Goal: Task Accomplishment & Management: Use online tool/utility

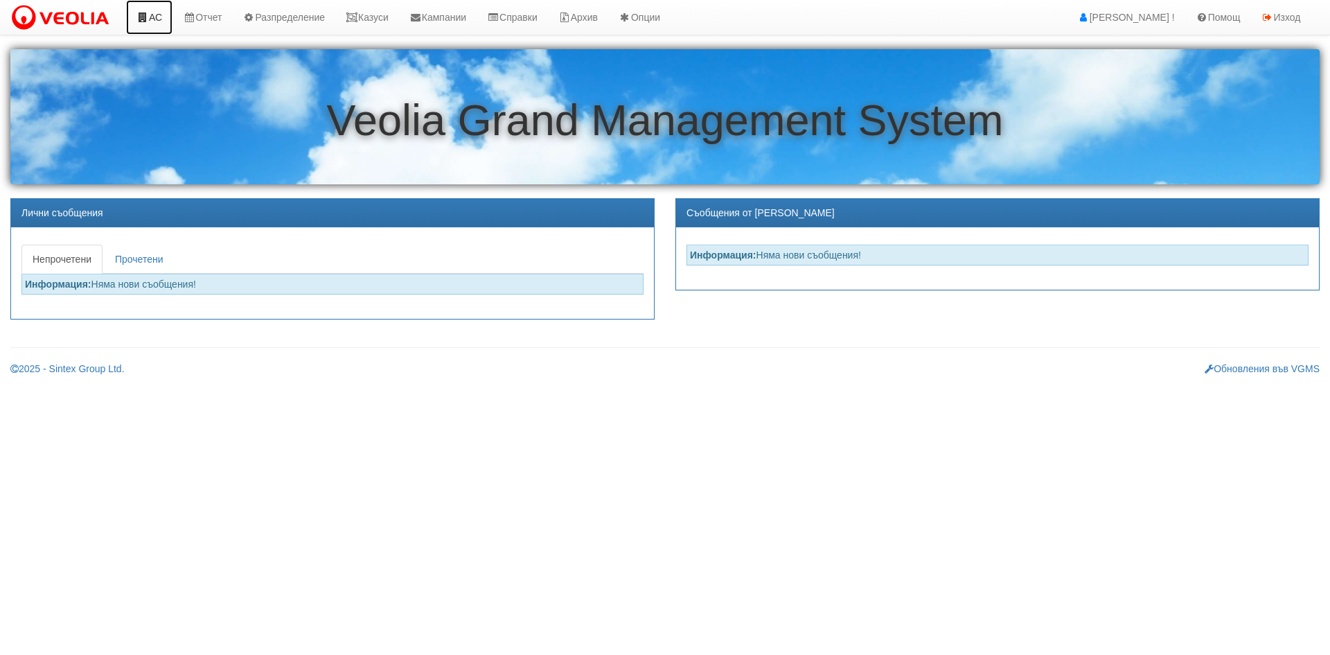
click at [150, 21] on link "АС" at bounding box center [149, 17] width 46 height 35
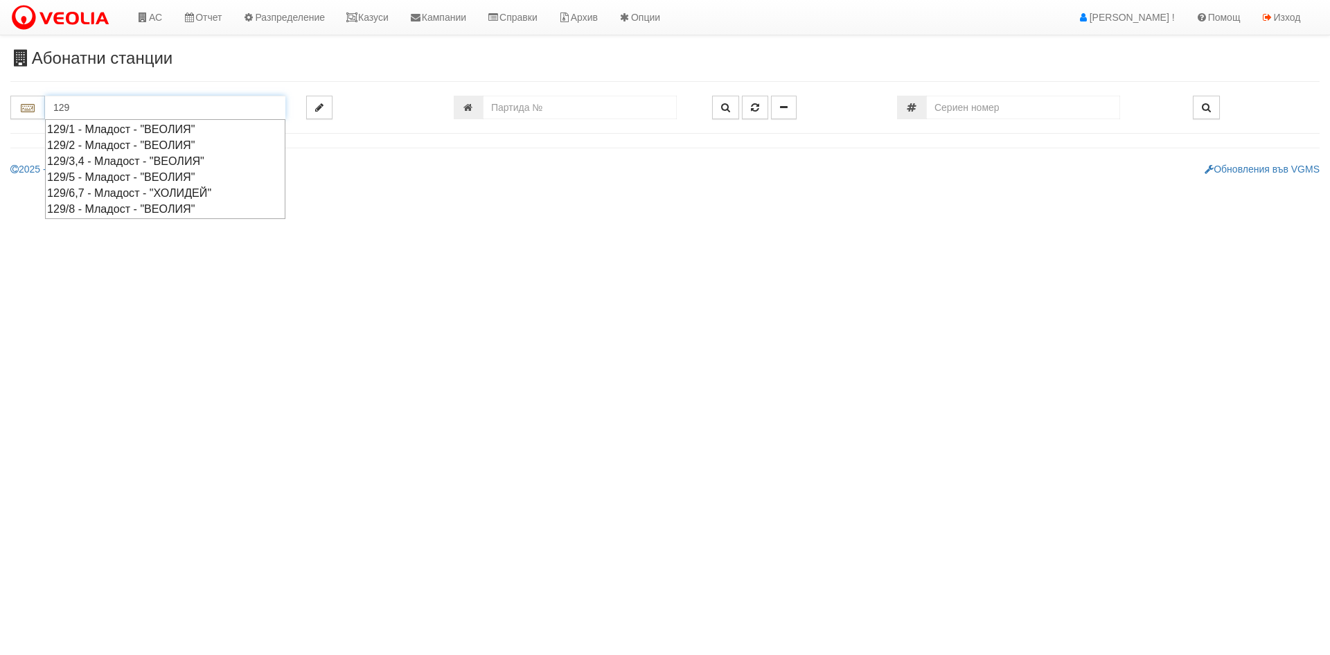
click at [112, 160] on div "129/3,4 - Младост - "ВЕОЛИЯ"" at bounding box center [165, 161] width 236 height 16
type input "129/3,4 - Младост - "ВЕОЛИЯ""
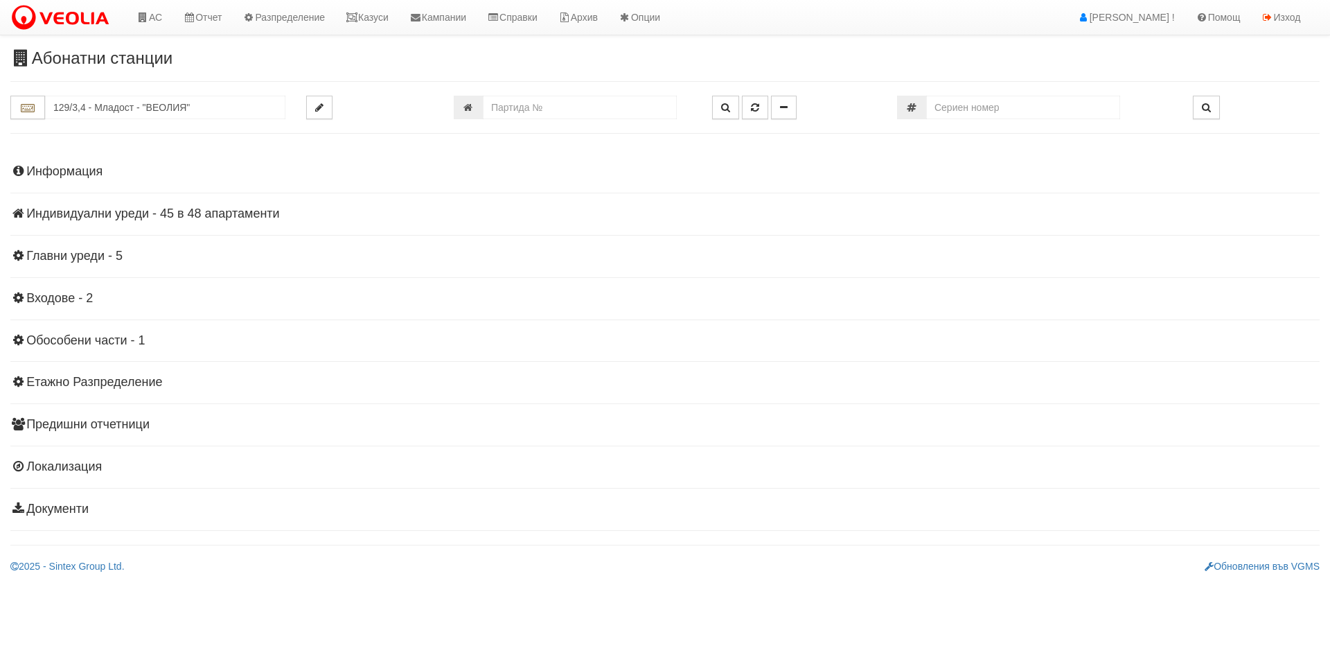
click at [226, 218] on h4 "Индивидуални уреди - 45 в 48 апартаменти" at bounding box center [665, 214] width 1310 height 14
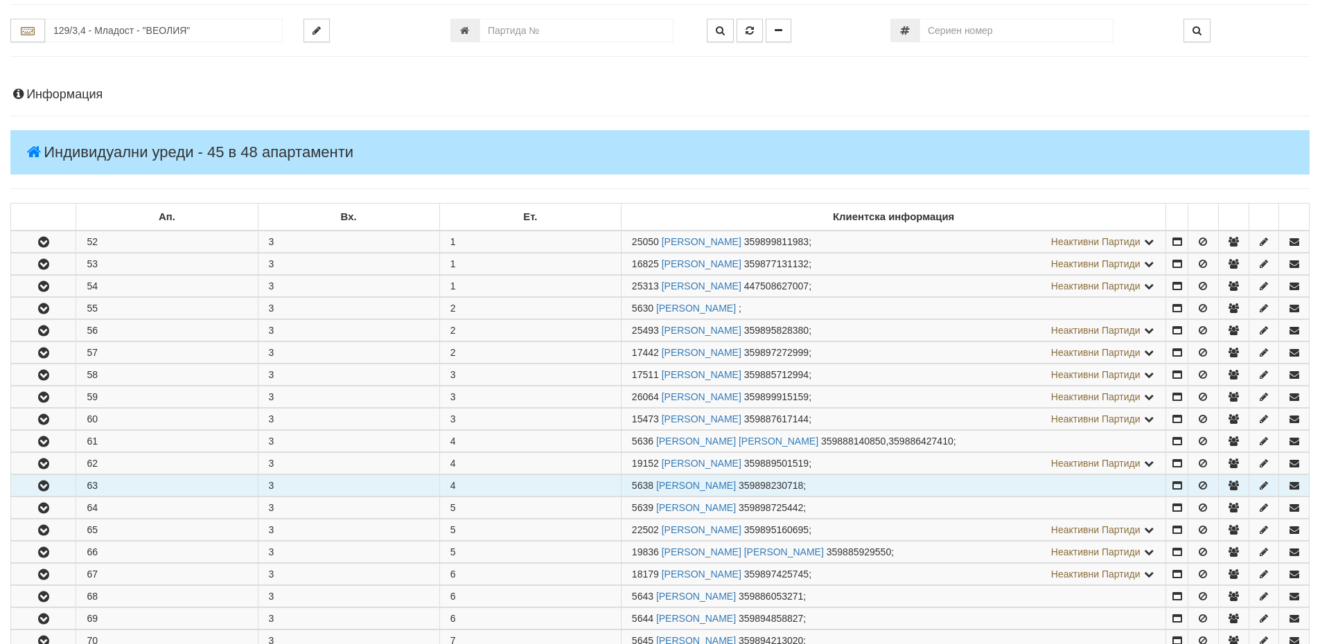
scroll to position [208, 0]
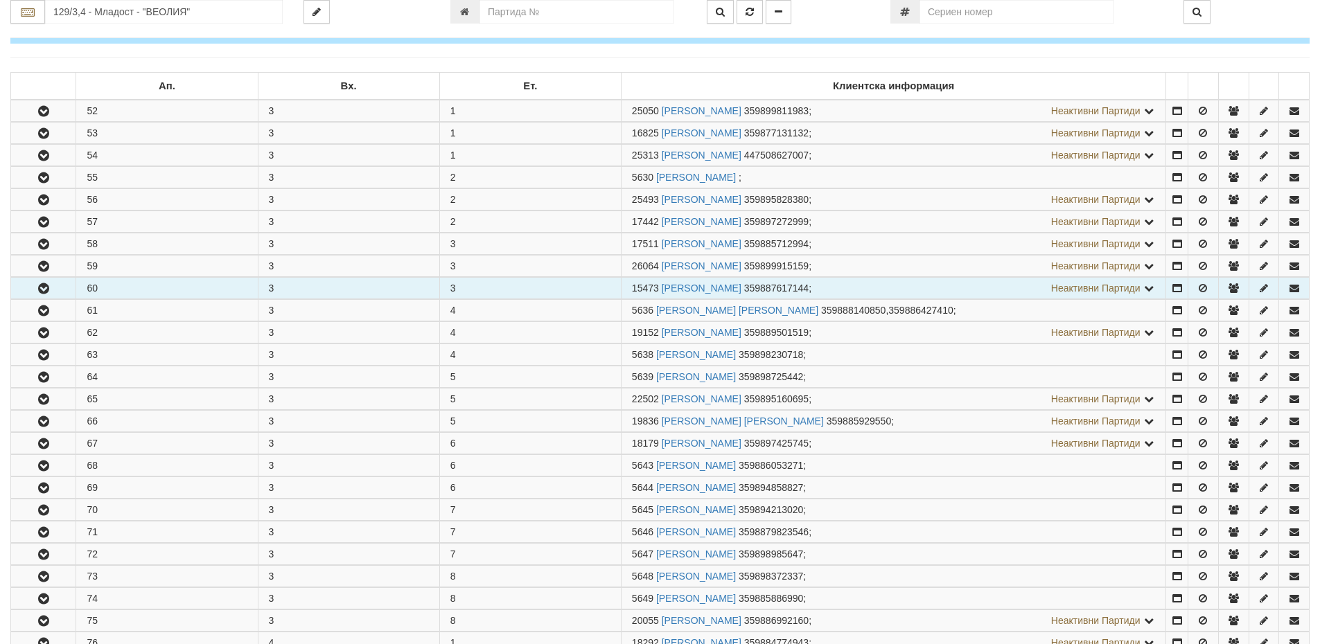
click at [49, 281] on button "button" at bounding box center [43, 288] width 64 height 21
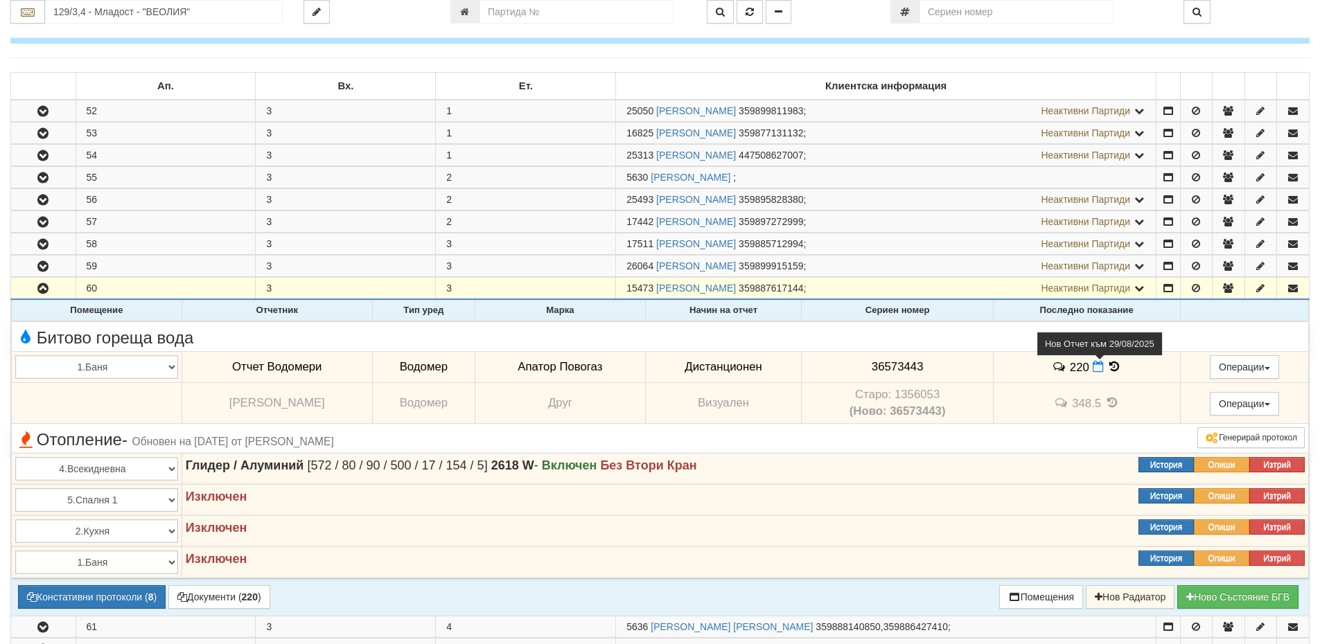
click at [1100, 366] on icon at bounding box center [1098, 367] width 11 height 12
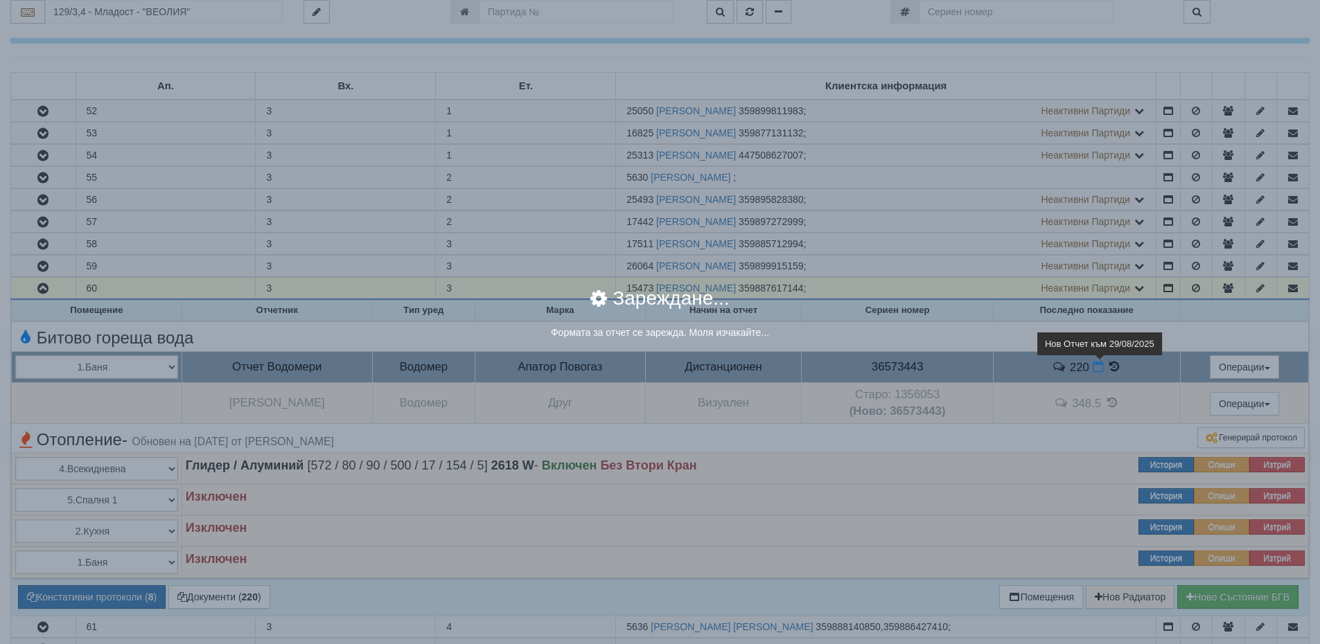
select select "8ac75930-9bfd-e511-80be-8d5a1dced85a"
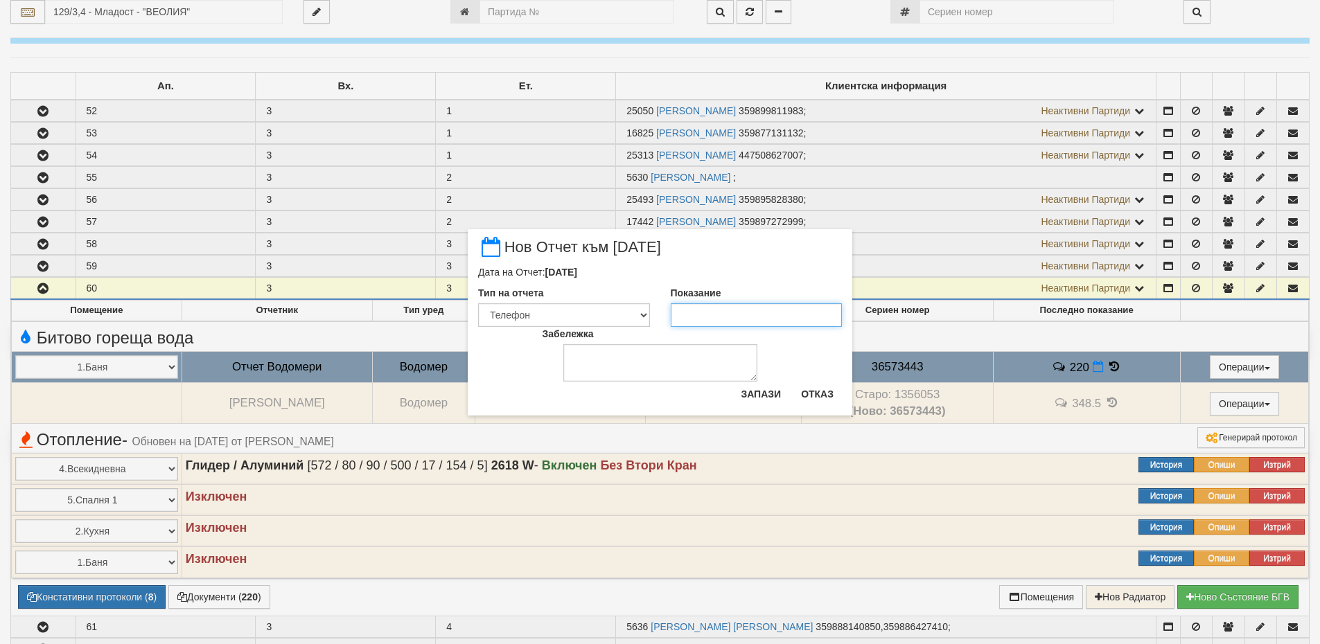
click at [691, 315] on input "Показание" at bounding box center [757, 315] width 172 height 24
type input "222"
click at [613, 364] on textarea "Забележка" at bounding box center [660, 362] width 194 height 37
type textarea "29.08.2025"
click at [757, 392] on button "Запази" at bounding box center [760, 394] width 57 height 22
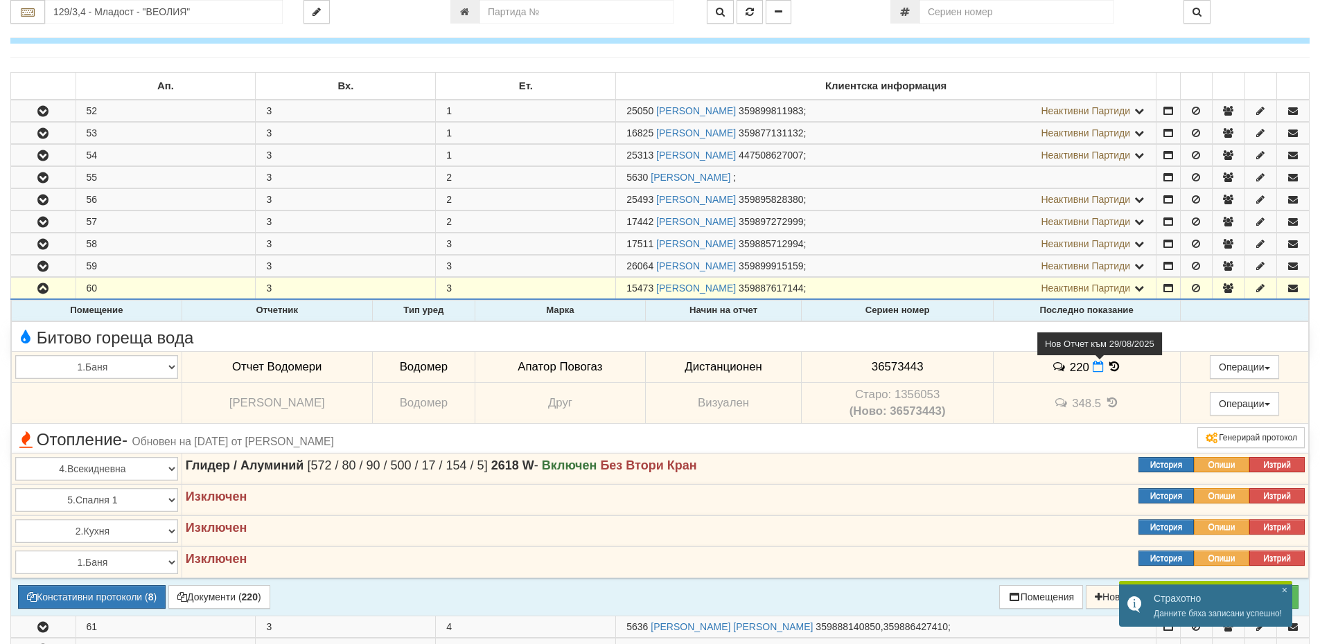
click at [1101, 368] on icon at bounding box center [1098, 367] width 11 height 12
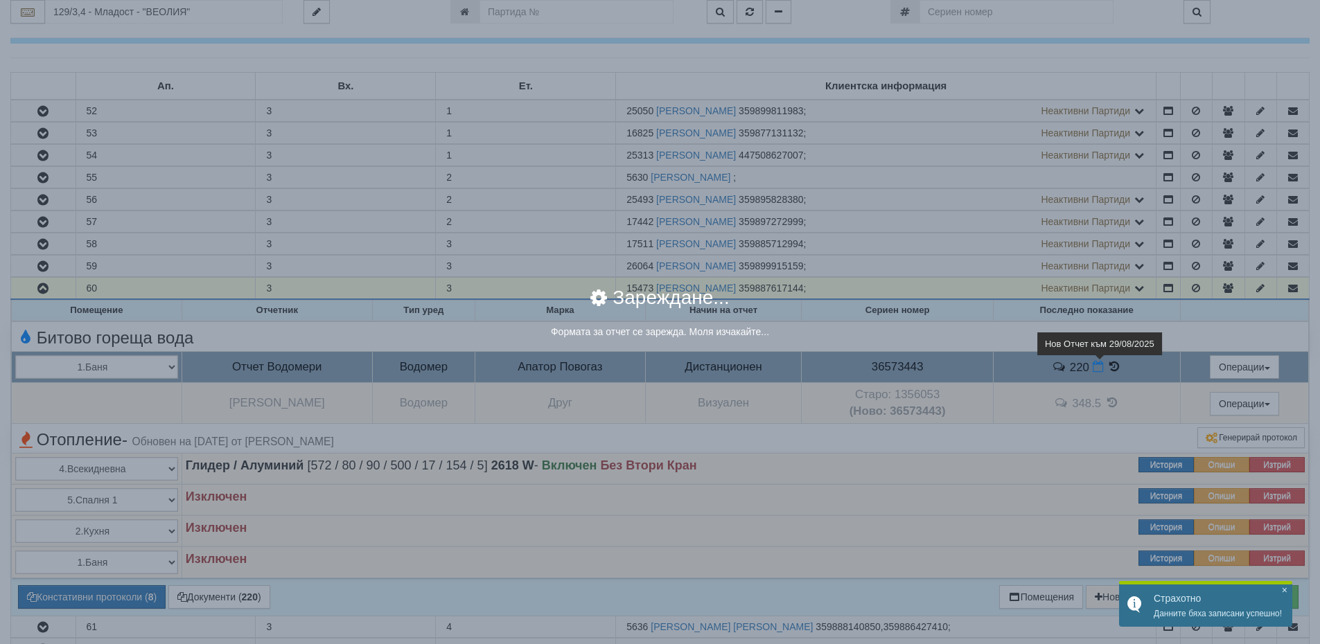
select select "8ac75930-9bfd-e511-80be-8d5a1dced85a"
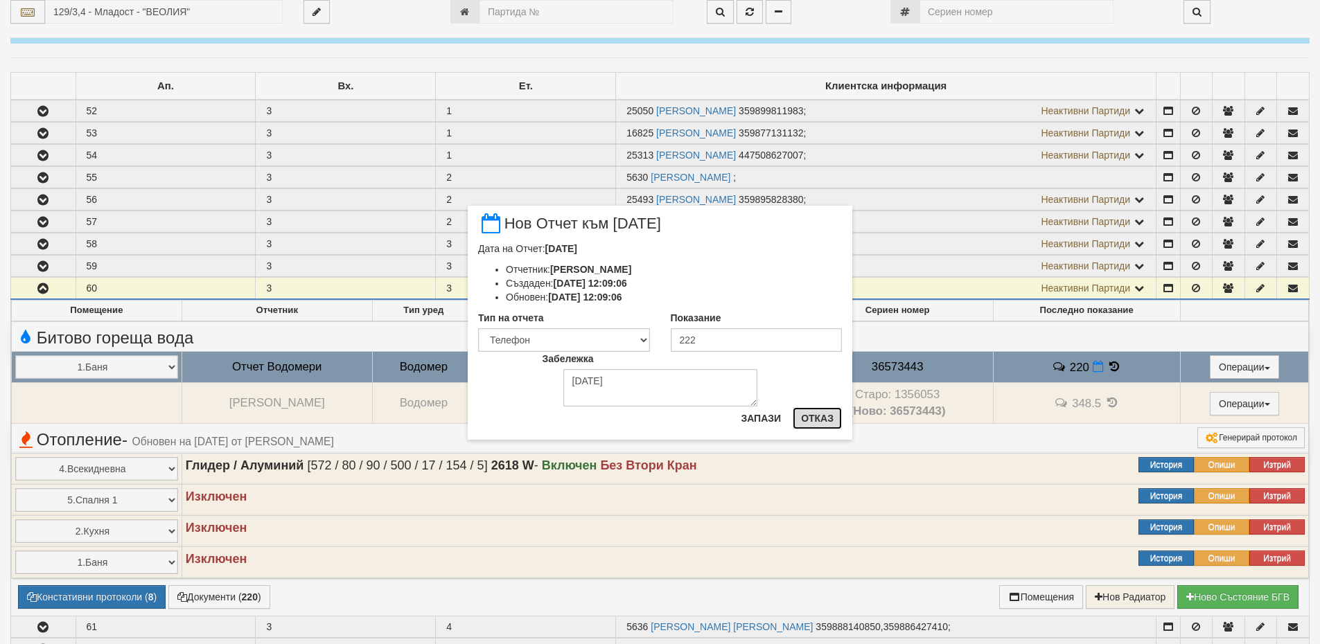
click at [823, 418] on button "Отказ" at bounding box center [817, 418] width 49 height 22
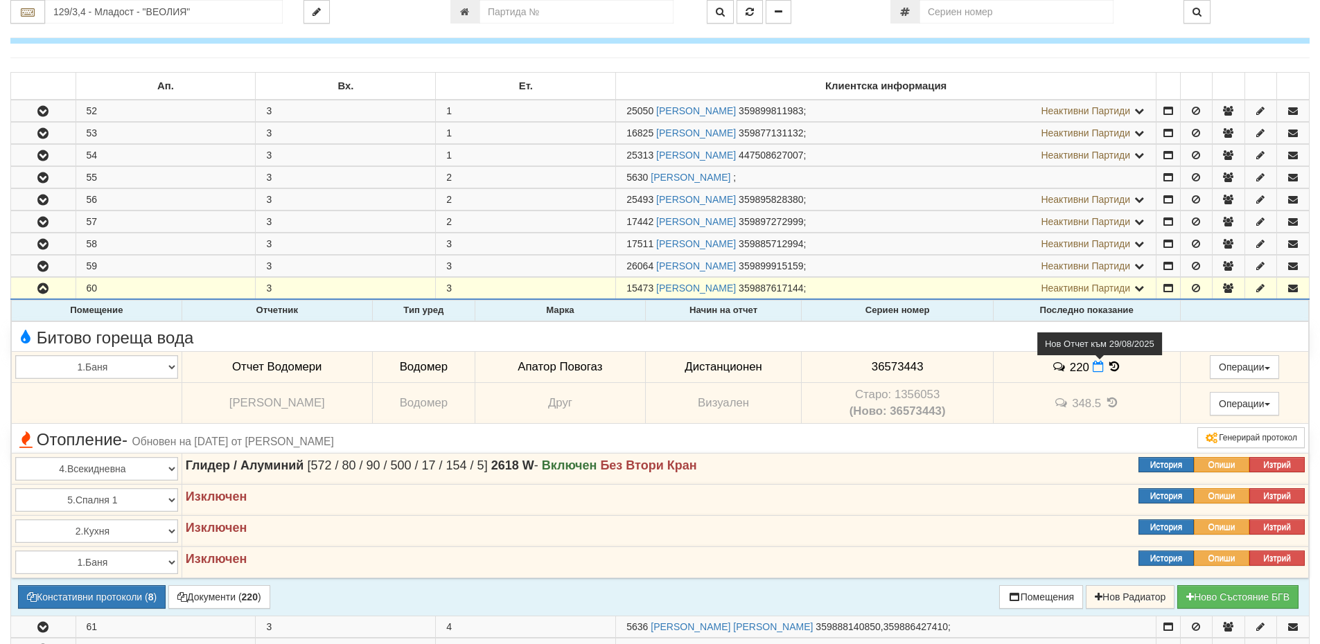
click at [1101, 370] on icon at bounding box center [1098, 367] width 11 height 12
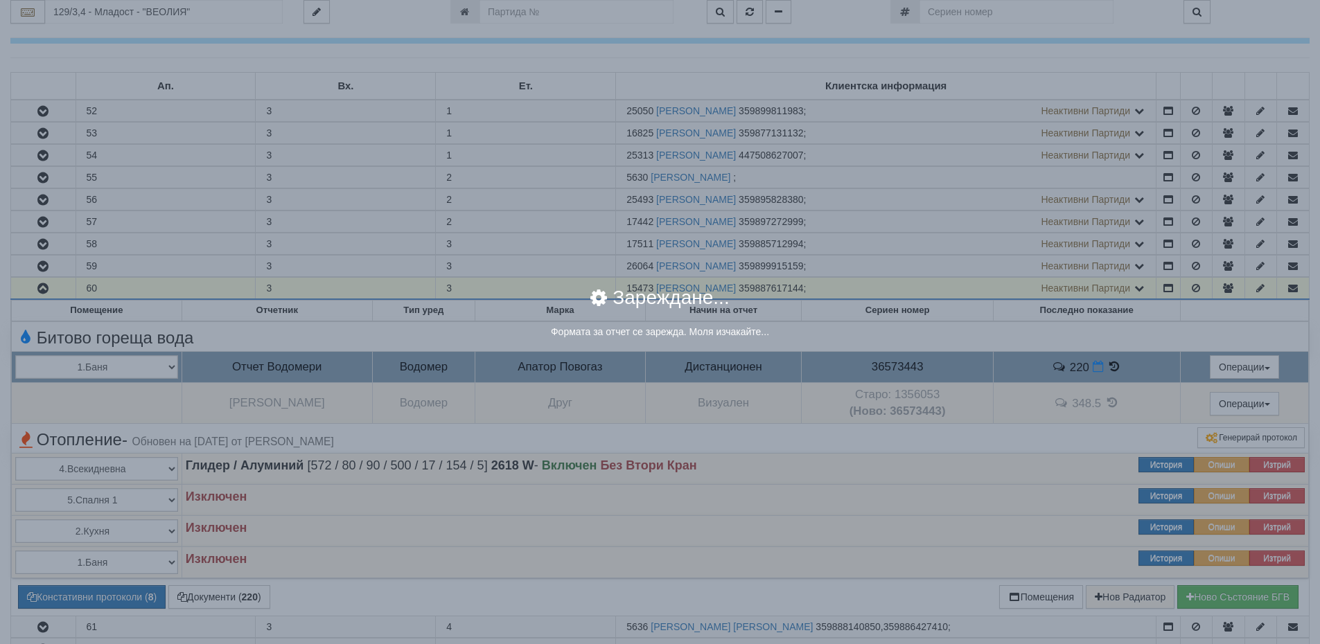
select select "8ac75930-9bfd-e511-80be-8d5a1dced85a"
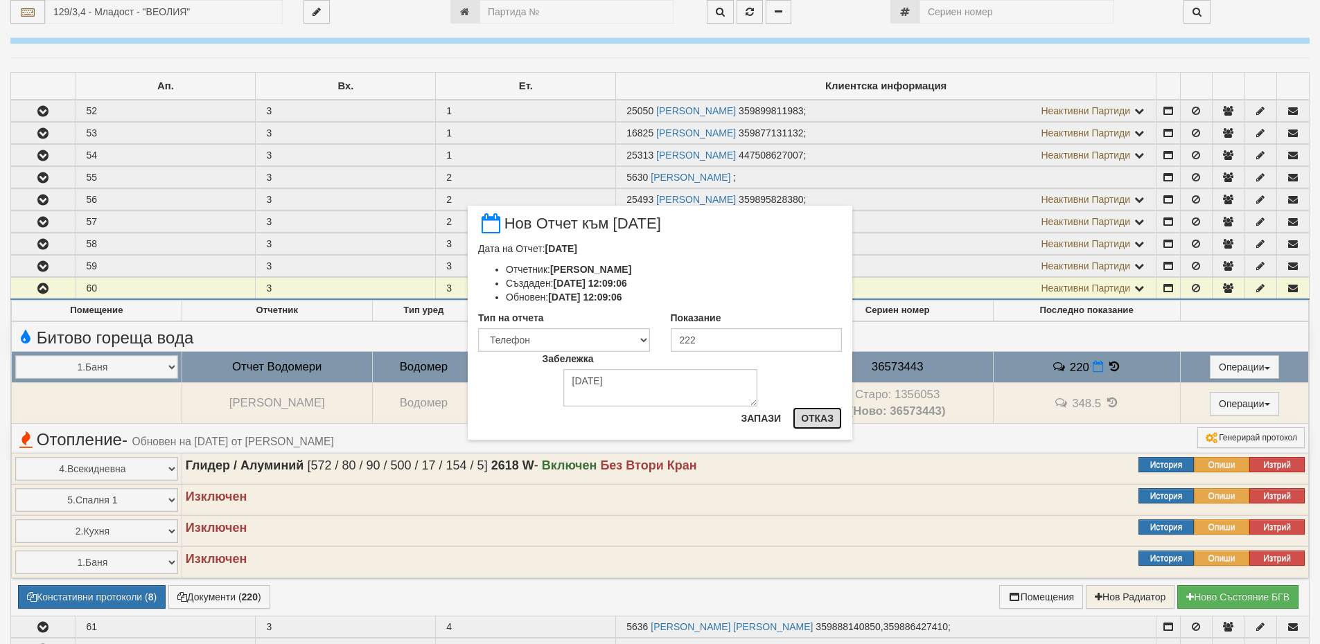
click at [828, 426] on button "Отказ" at bounding box center [817, 418] width 49 height 22
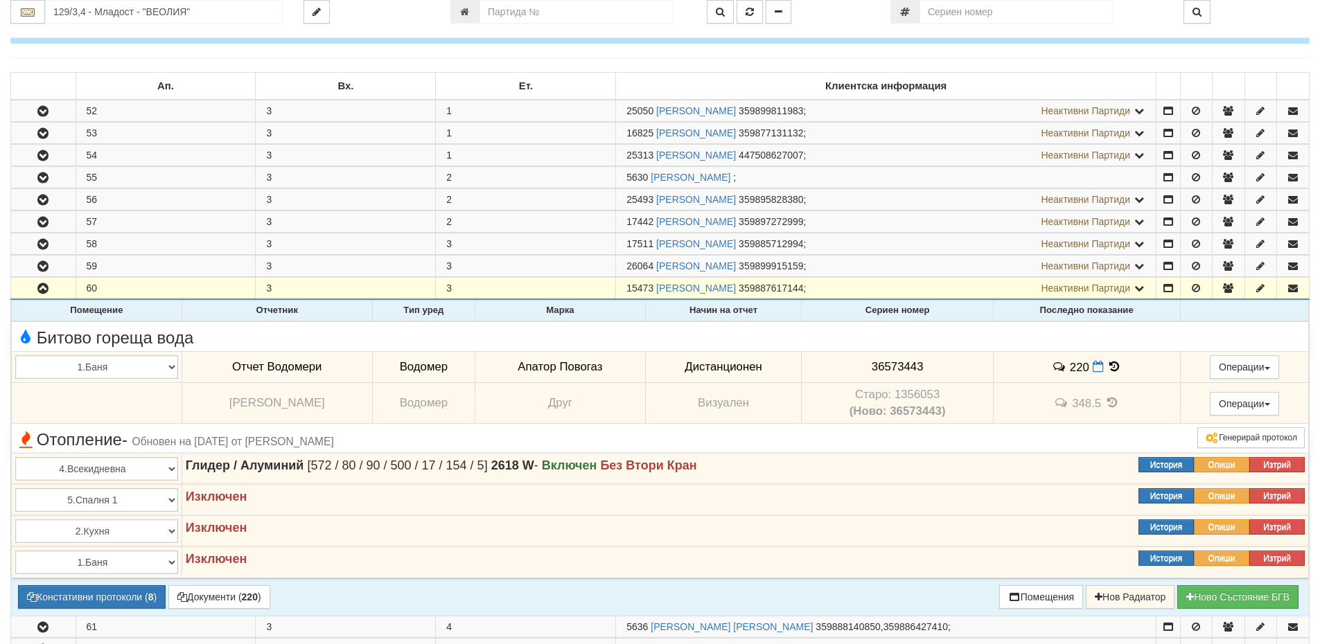
click at [1115, 364] on icon at bounding box center [1114, 367] width 15 height 12
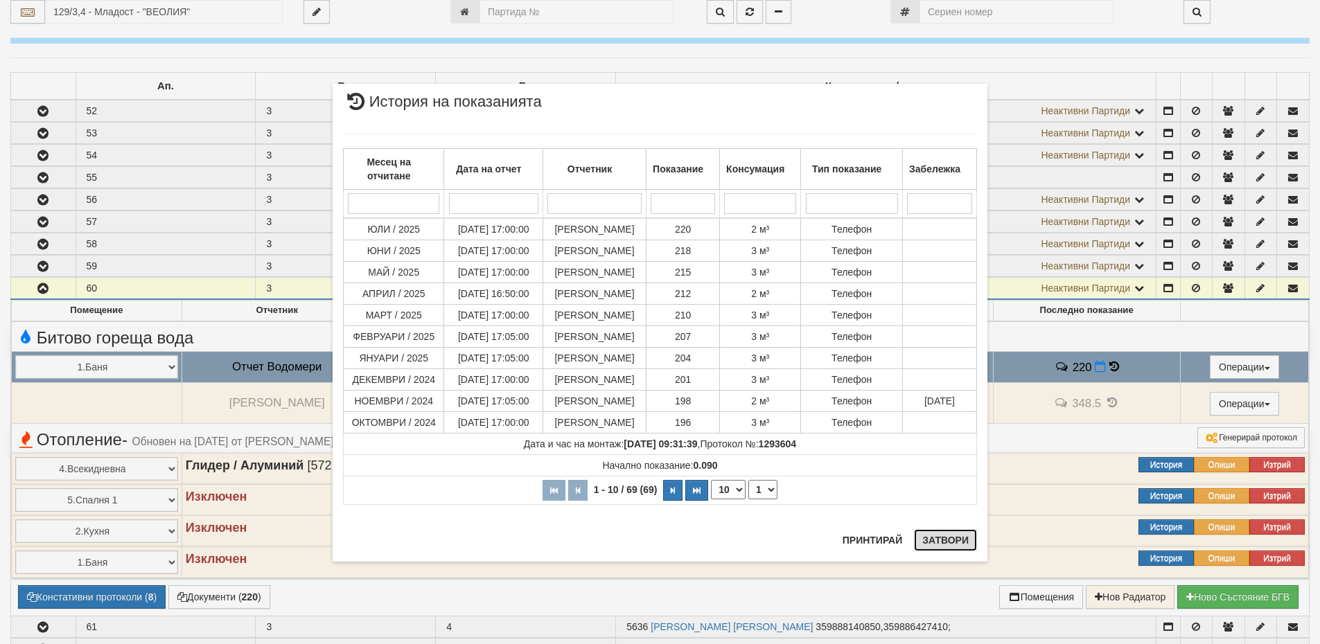
click at [952, 545] on button "Затвори" at bounding box center [945, 540] width 63 height 22
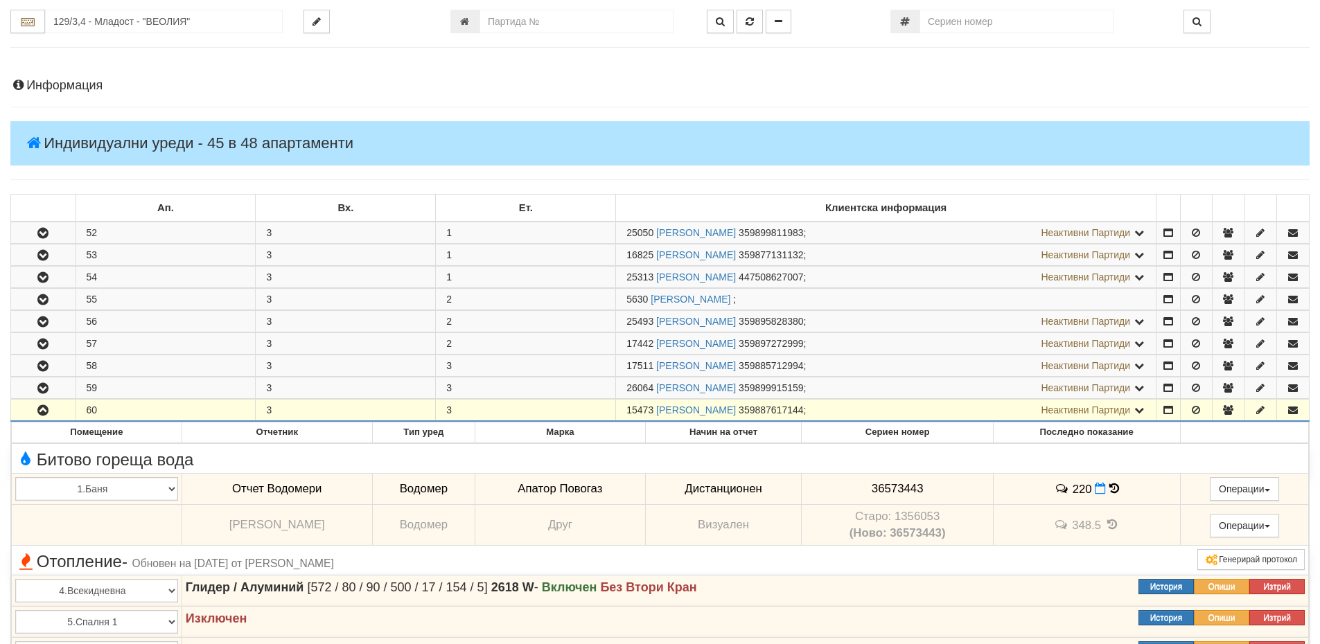
scroll to position [0, 0]
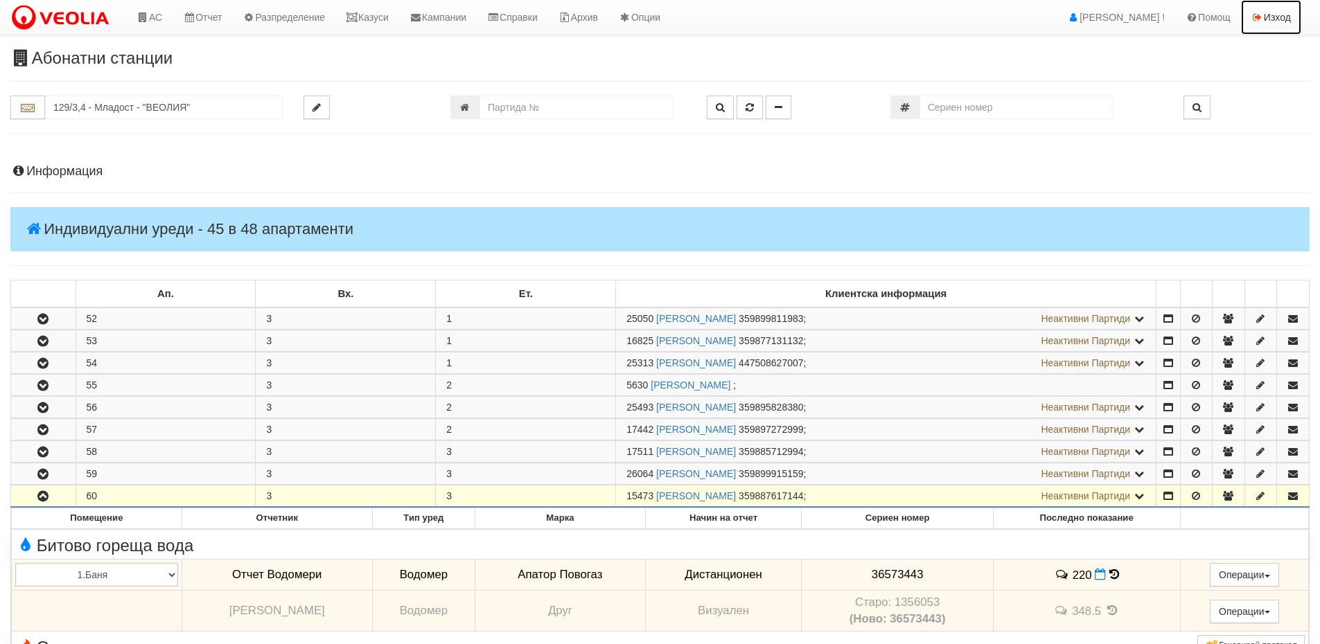
click at [1271, 21] on link "Изход" at bounding box center [1271, 17] width 60 height 35
